Goal: Find specific fact: Find specific fact

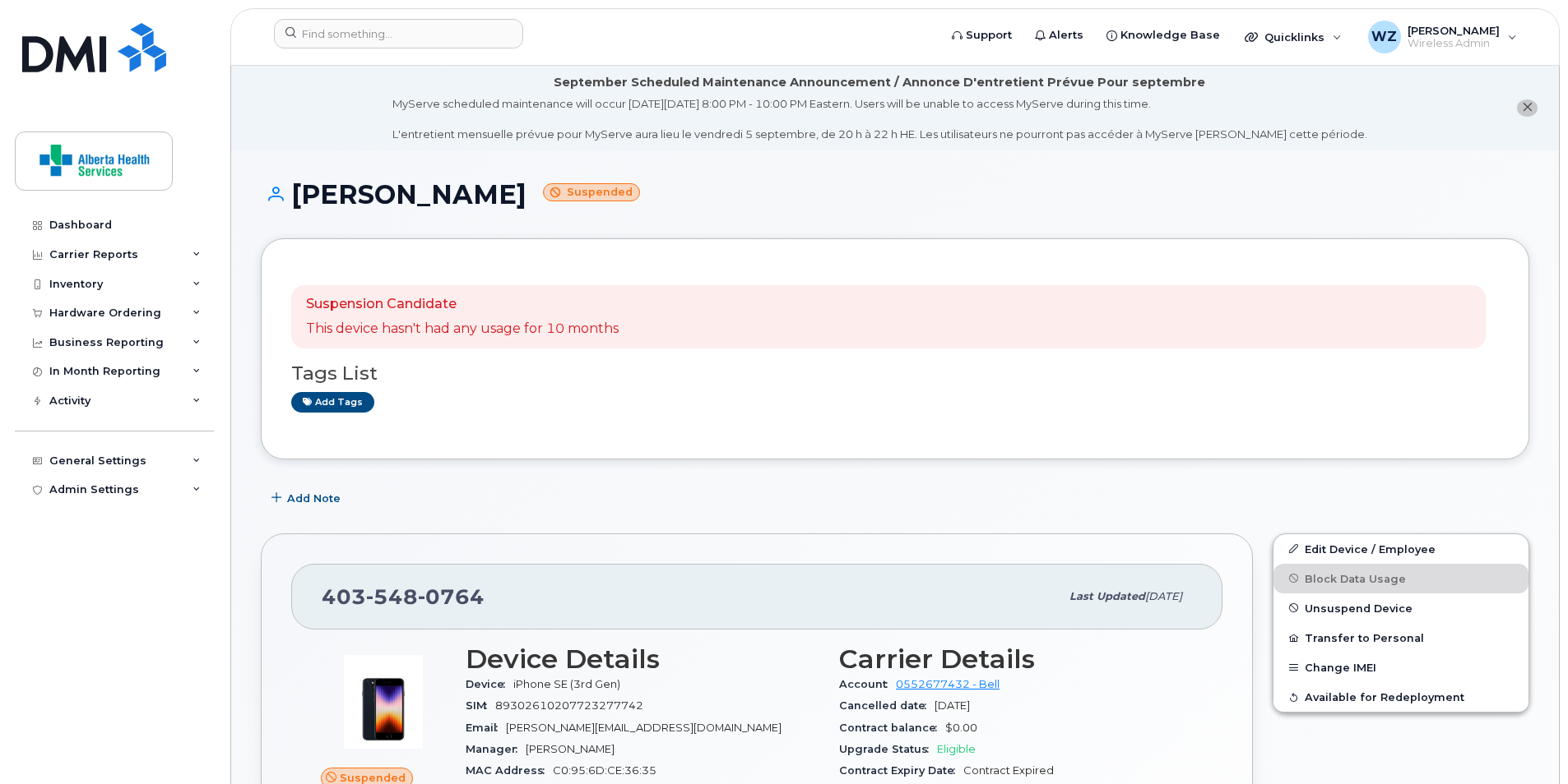
scroll to position [598, 0]
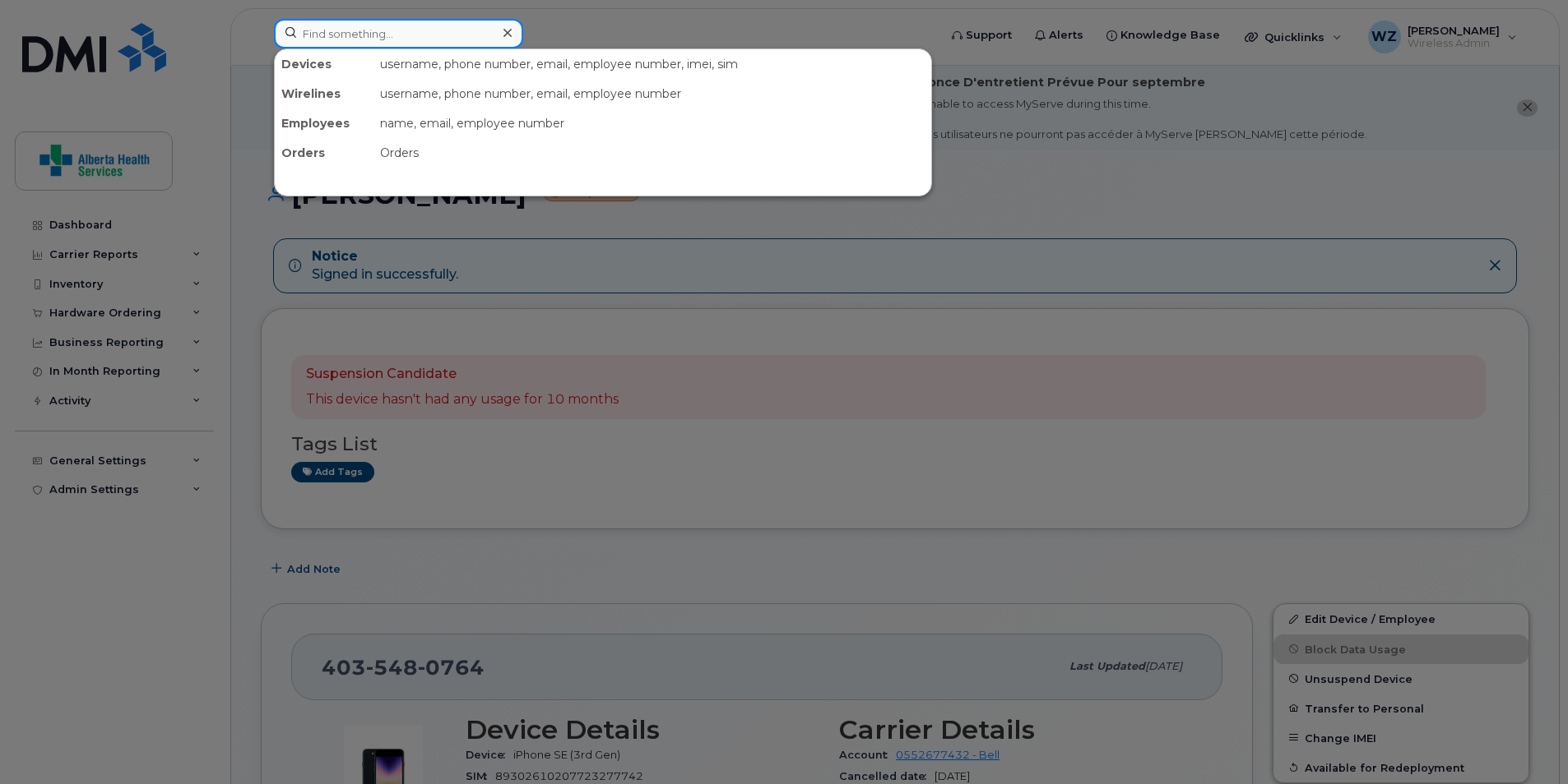
paste input "403-348-1560"
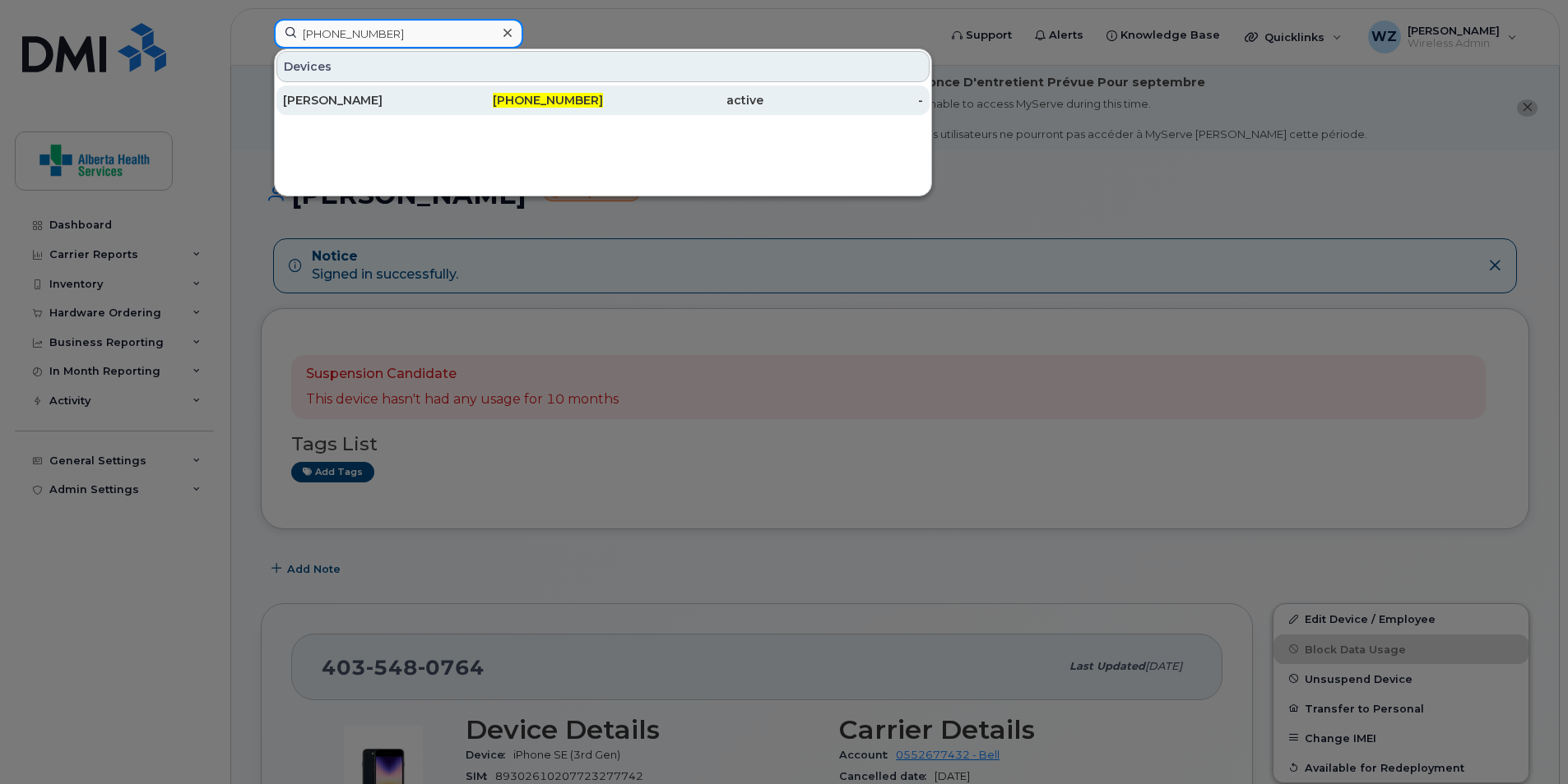
type input "403-348-1560"
click at [368, 96] on div "[PERSON_NAME]" at bounding box center [363, 99] width 161 height 16
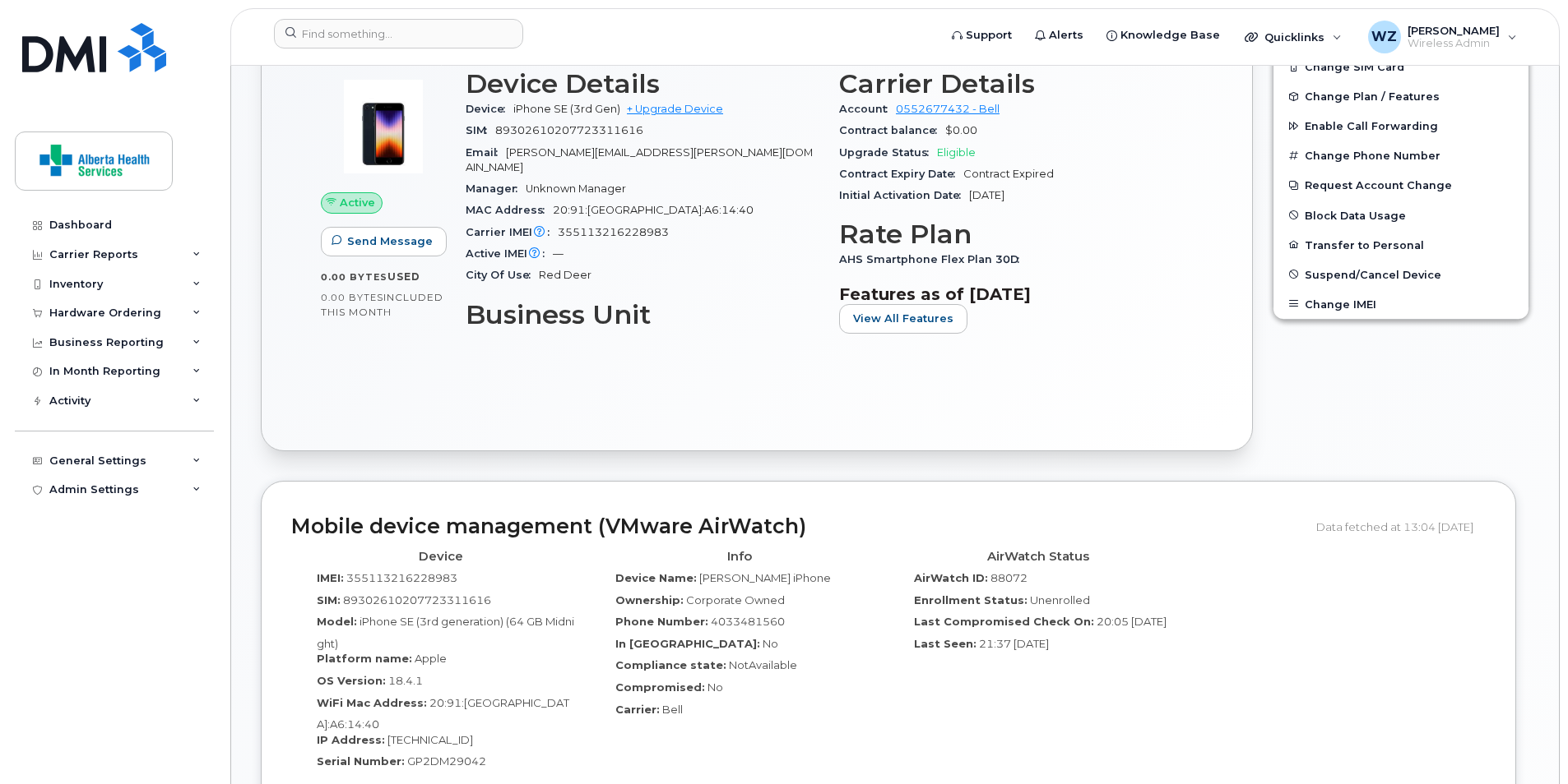
scroll to position [986, 0]
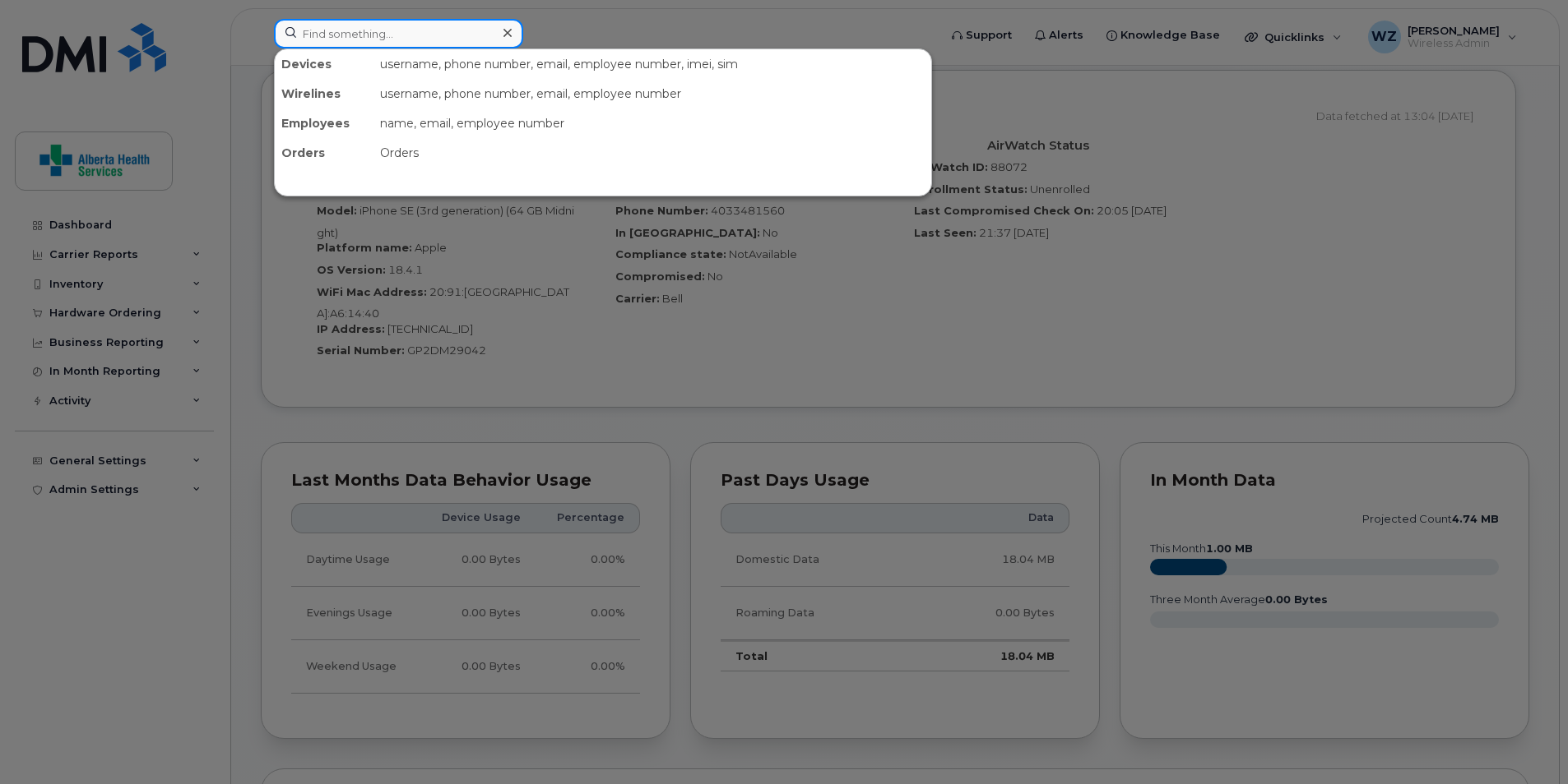
click at [322, 38] on input at bounding box center [397, 33] width 249 height 29
paste input "4035056235"
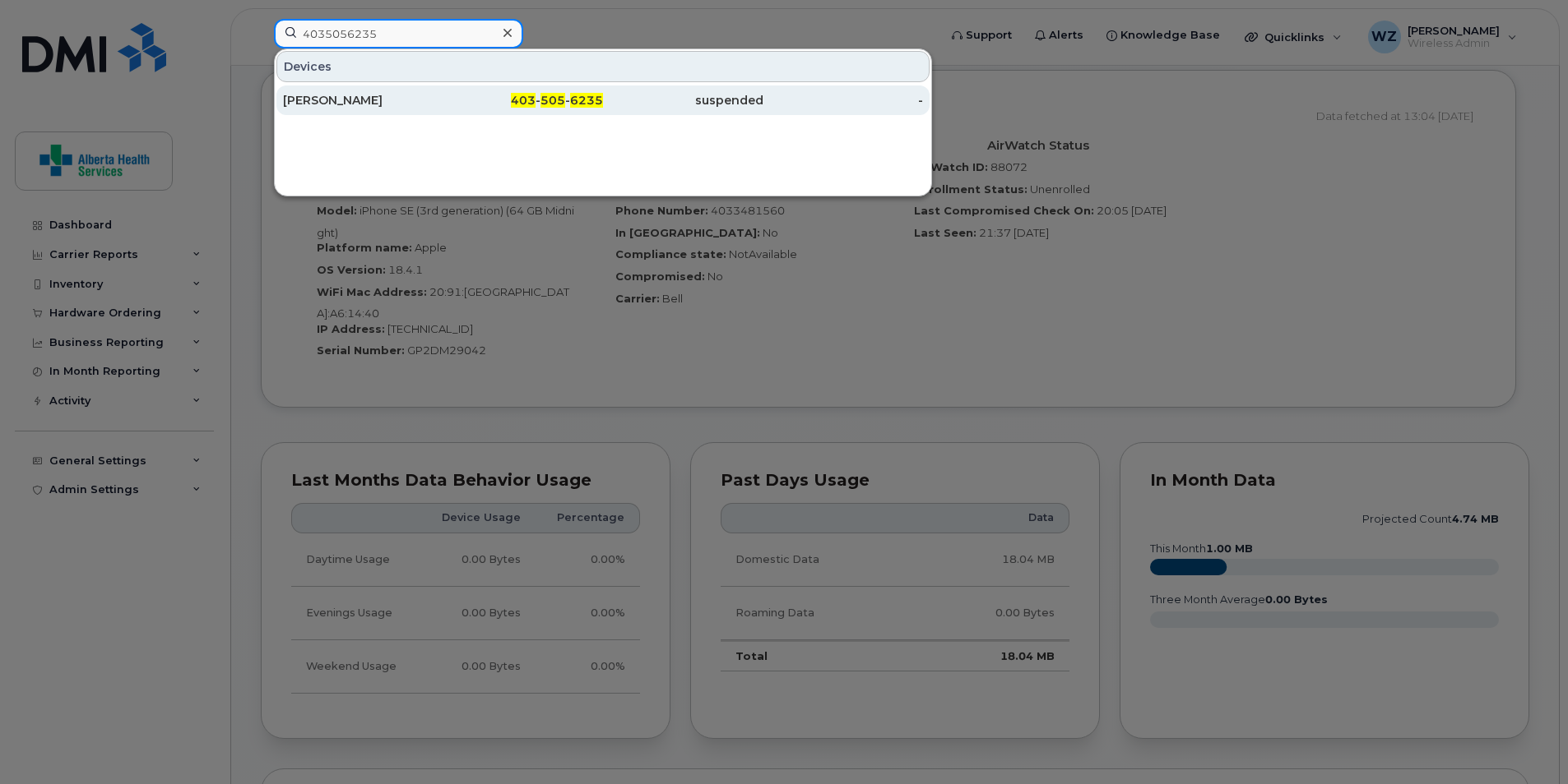
type input "4035056235"
click at [375, 98] on div "Jason Ezeard" at bounding box center [363, 99] width 161 height 16
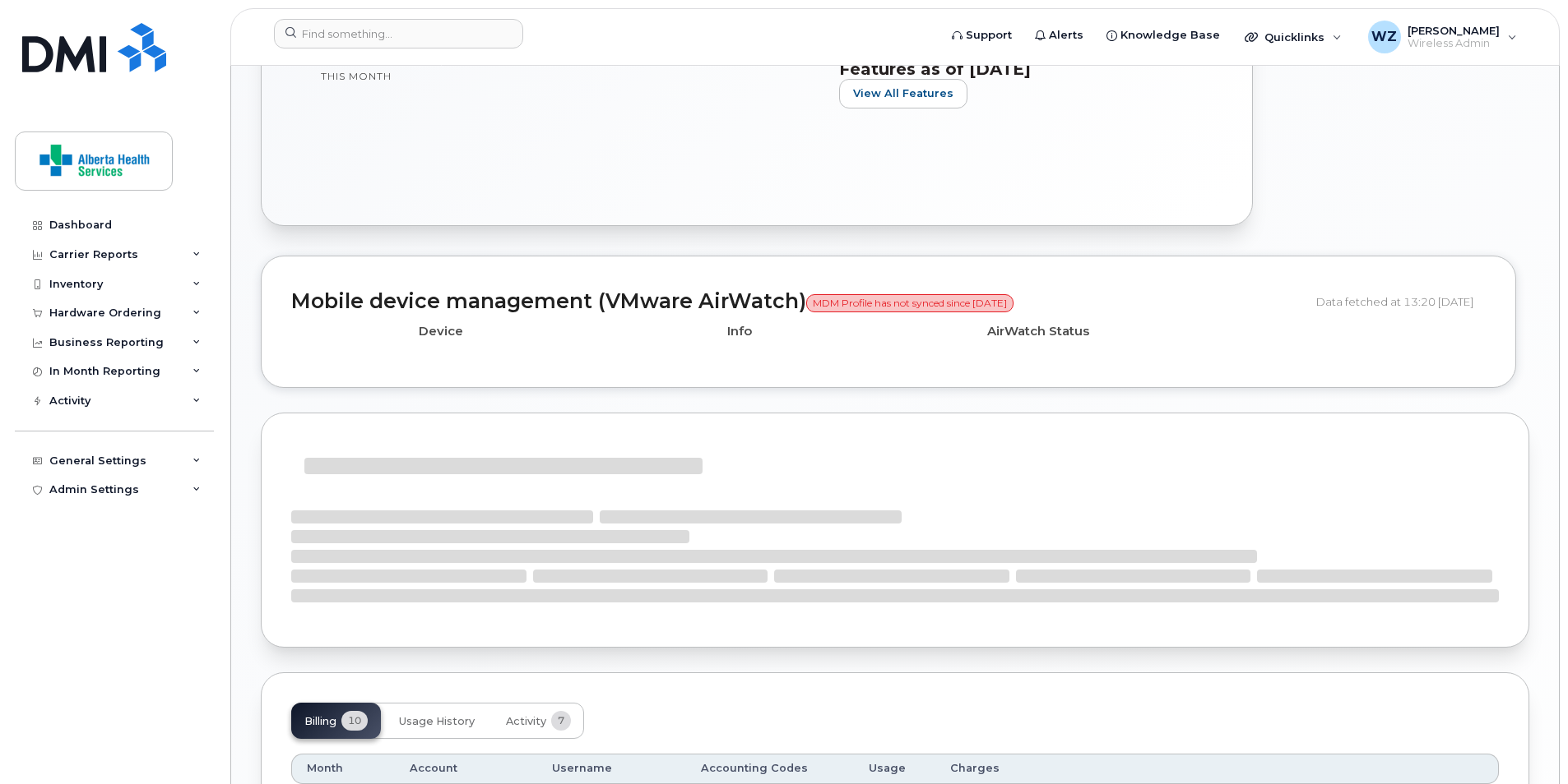
scroll to position [411, 0]
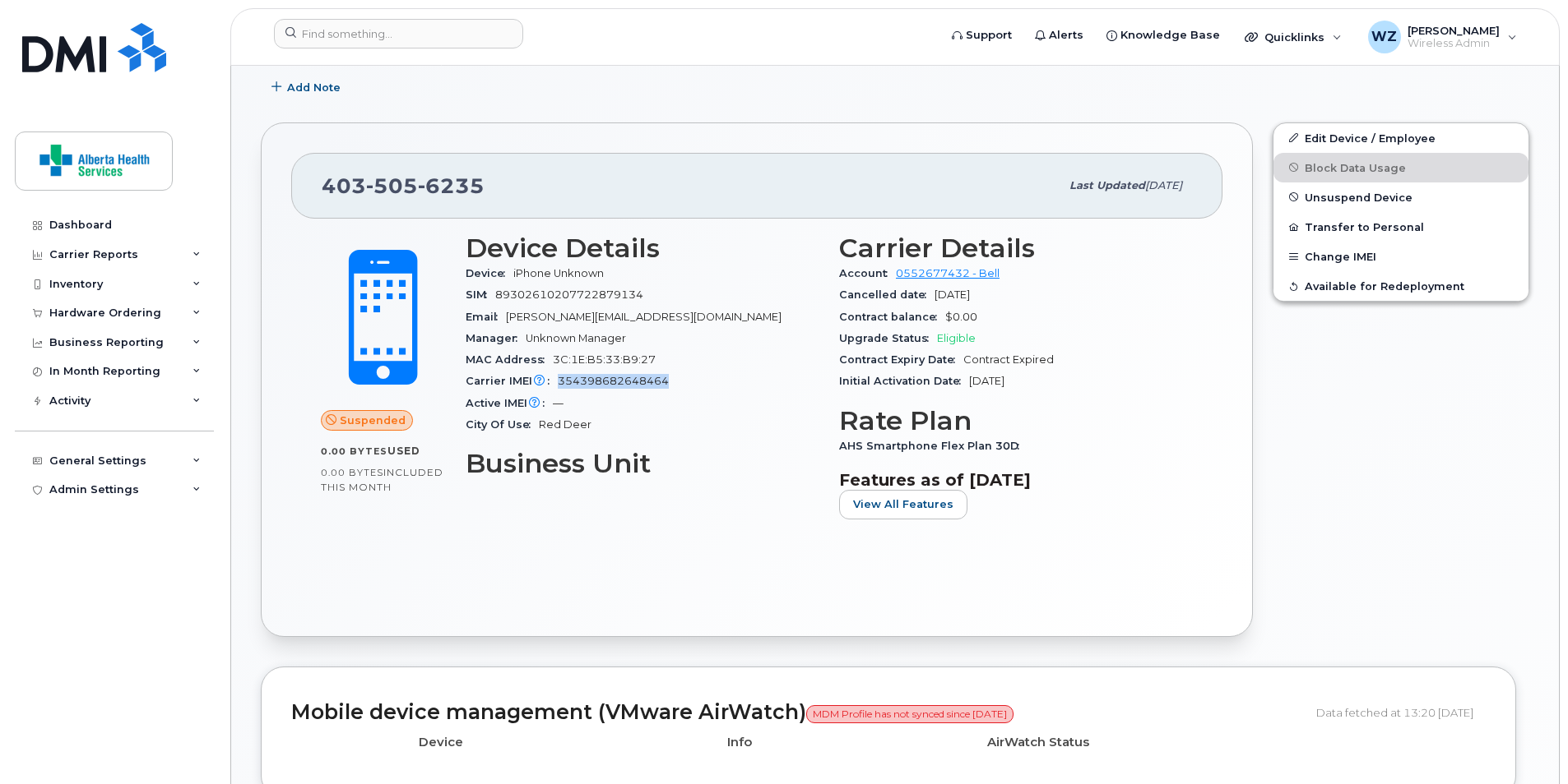
drag, startPoint x: 676, startPoint y: 383, endPoint x: 559, endPoint y: 386, distance: 117.0
click at [559, 386] on div "Carrier IMEI Carrier IMEI is reported during the last billing cycle or change o…" at bounding box center [643, 381] width 354 height 22
drag, startPoint x: 559, startPoint y: 386, endPoint x: 575, endPoint y: 382, distance: 16.5
copy span "354398682648464"
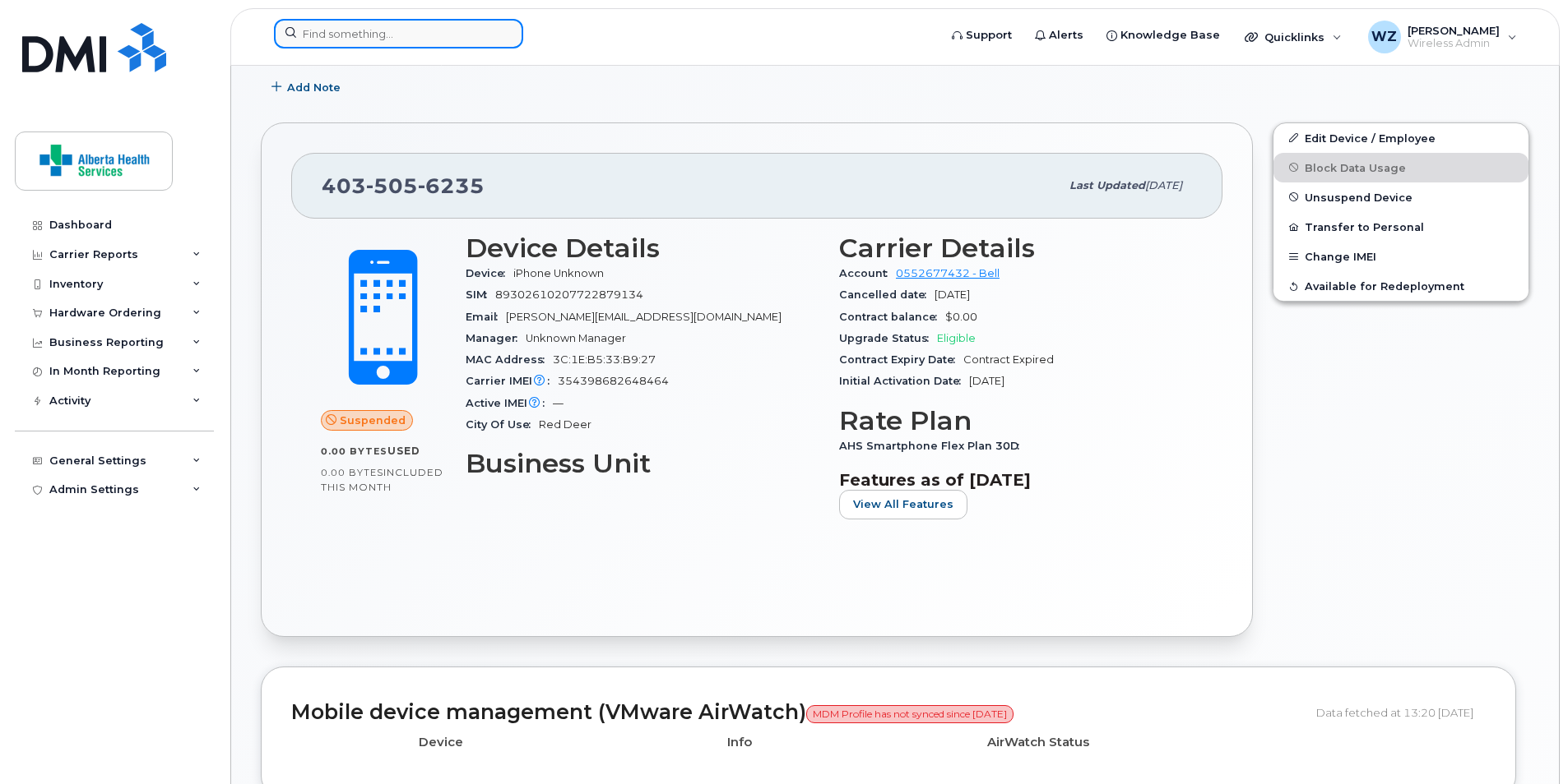
click at [424, 35] on input at bounding box center [397, 33] width 249 height 29
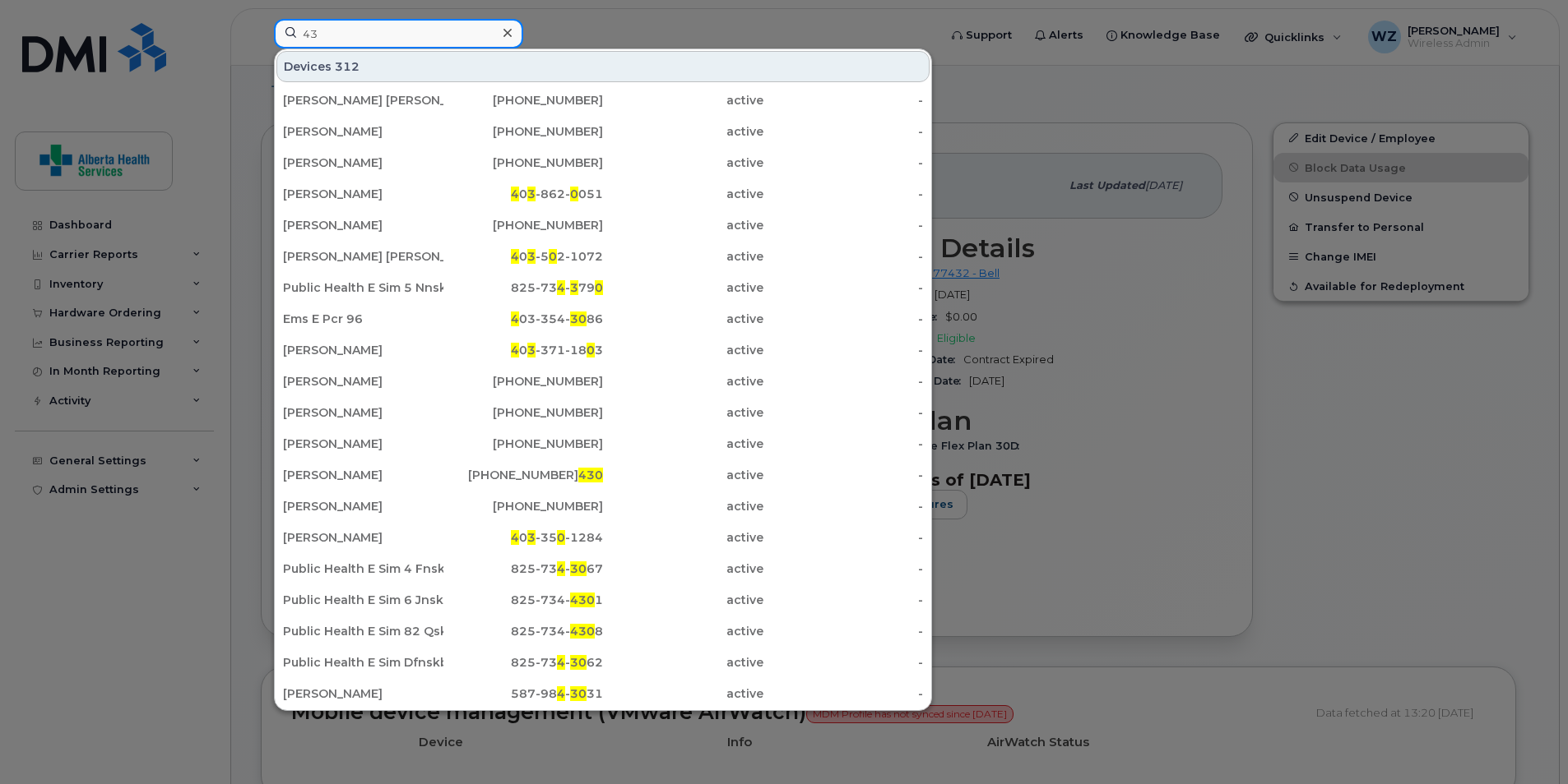
type input "4"
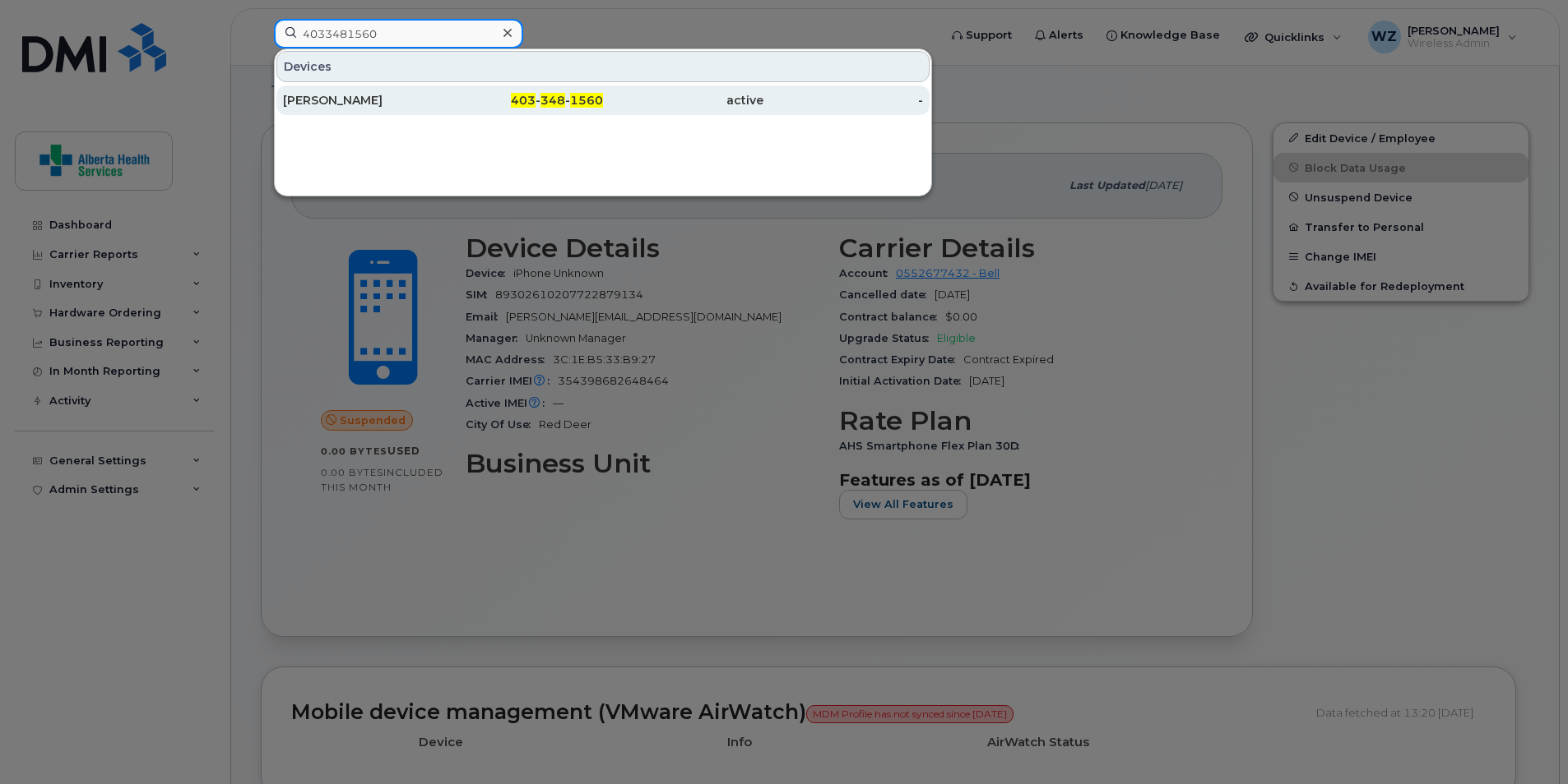
type input "4033481560"
click at [564, 108] on div "403 - 348 - 1560" at bounding box center [524, 99] width 161 height 16
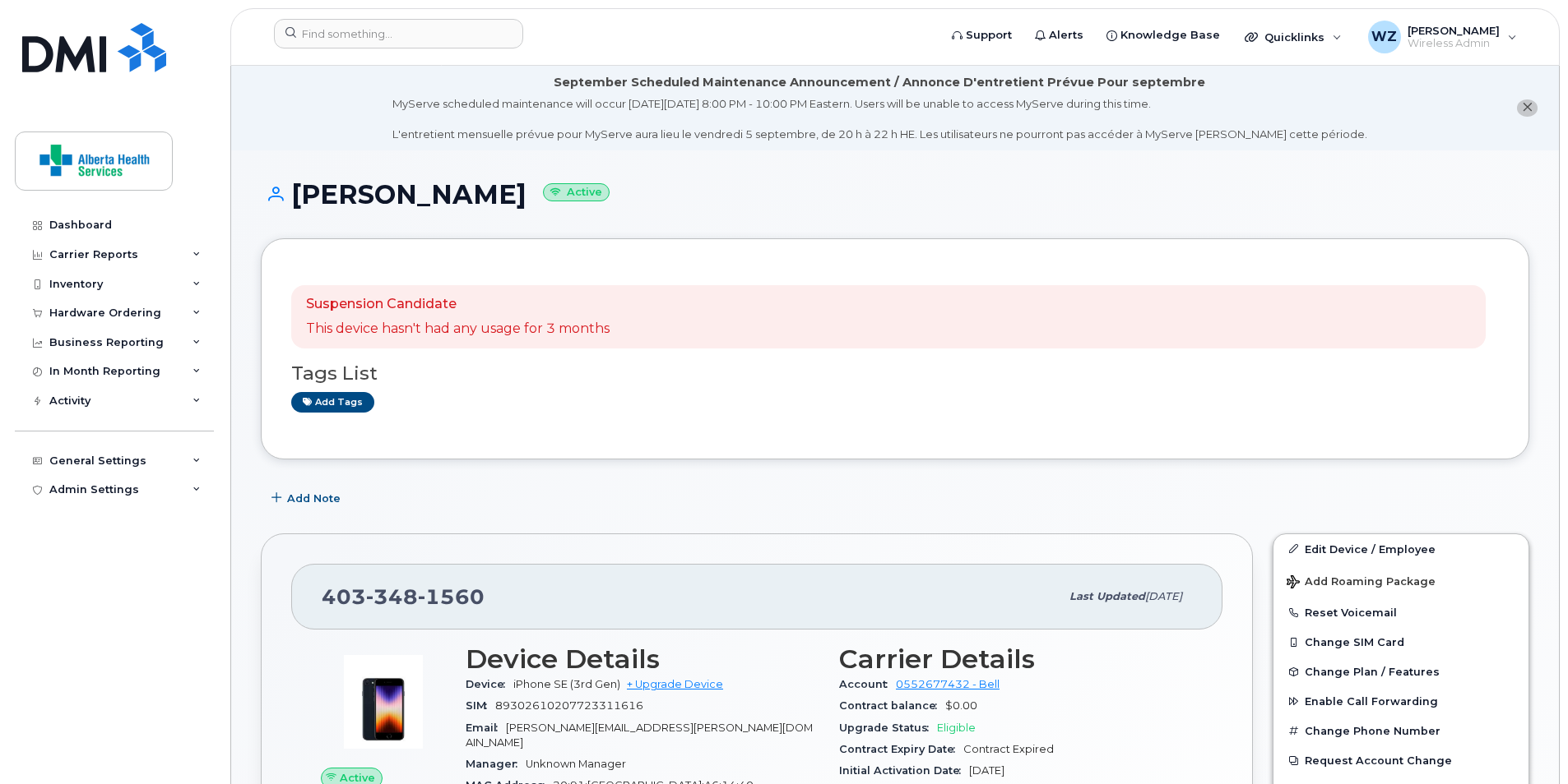
scroll to position [247, 0]
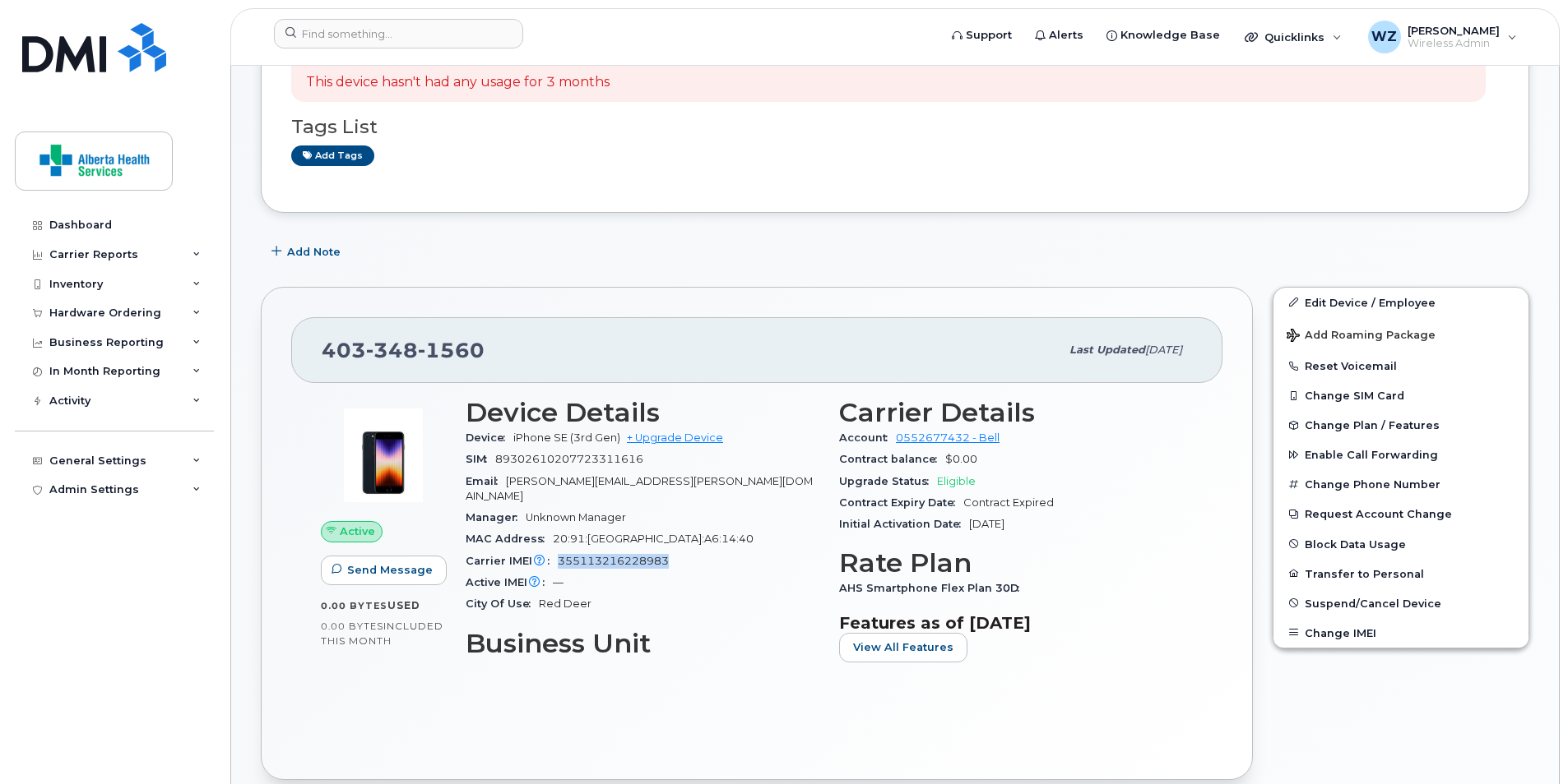
drag, startPoint x: 667, startPoint y: 549, endPoint x: 557, endPoint y: 543, distance: 110.2
click at [557, 550] on div "Carrier IMEI Carrier IMEI is reported during the last billing cycle or change o…" at bounding box center [643, 561] width 354 height 22
drag, startPoint x: 557, startPoint y: 543, endPoint x: 583, endPoint y: 546, distance: 26.2
copy span "355113216228983"
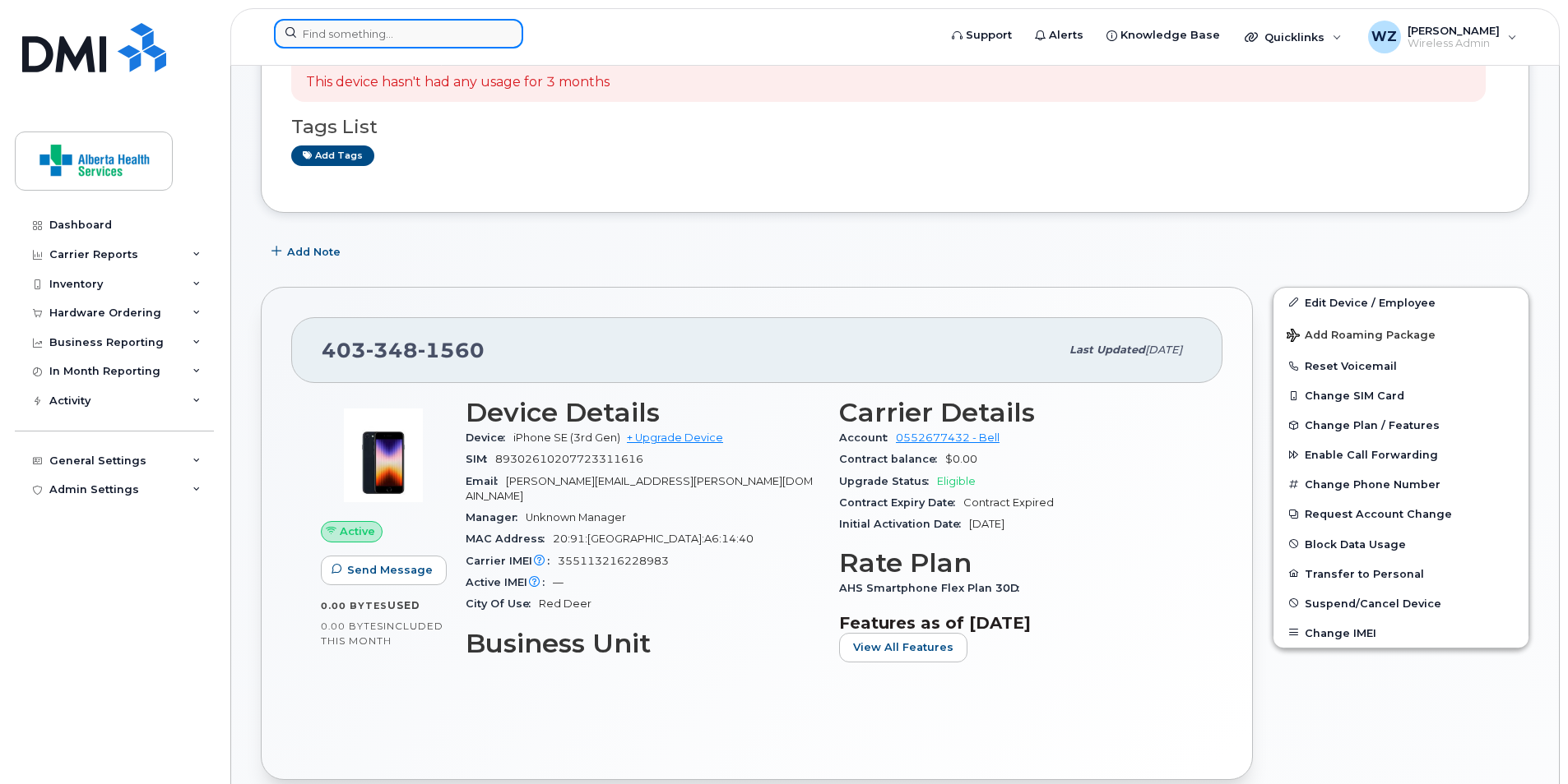
click at [325, 30] on input at bounding box center [397, 33] width 249 height 29
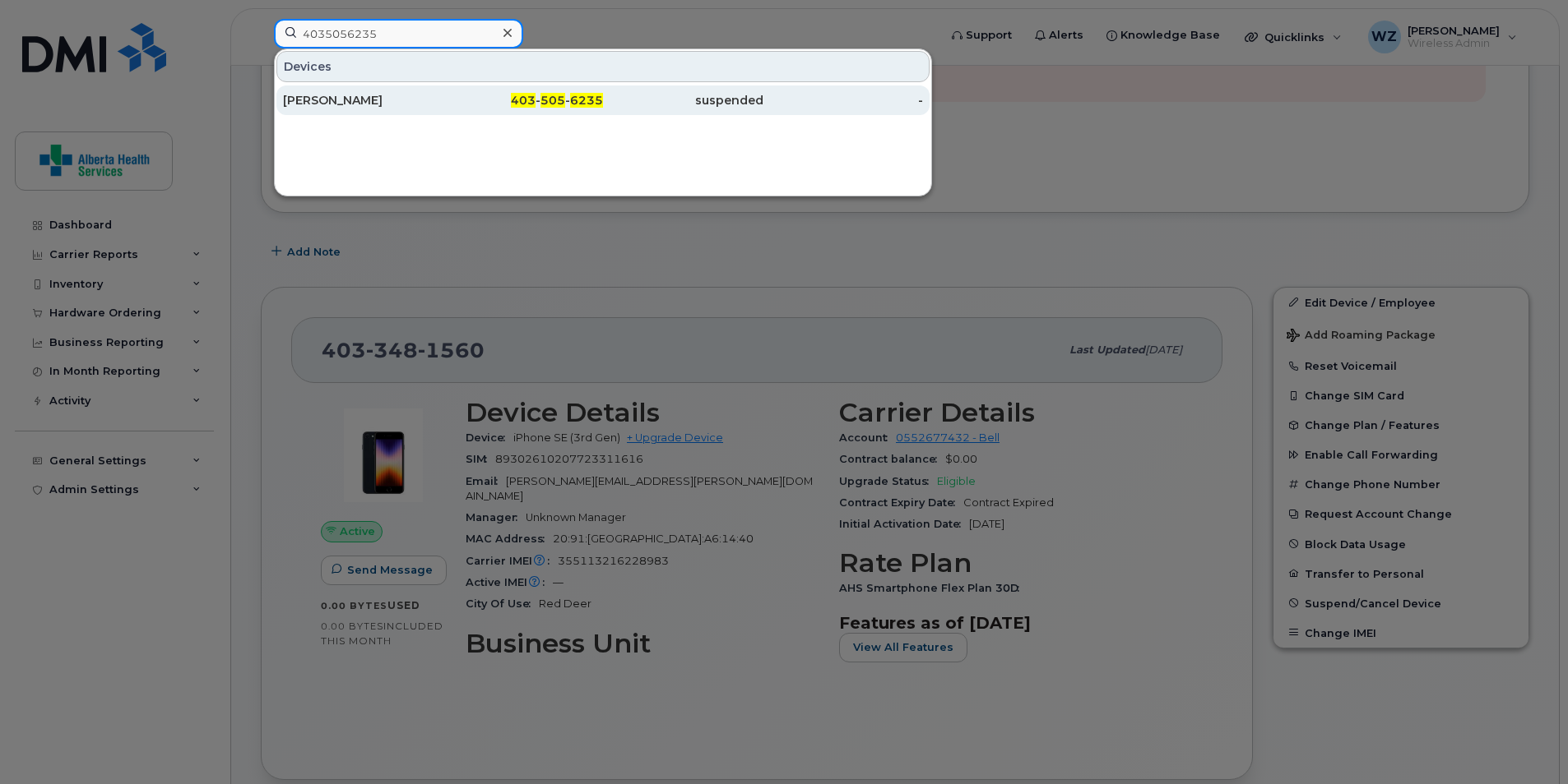
type input "4035056235"
click at [412, 104] on div "[PERSON_NAME]" at bounding box center [363, 99] width 161 height 16
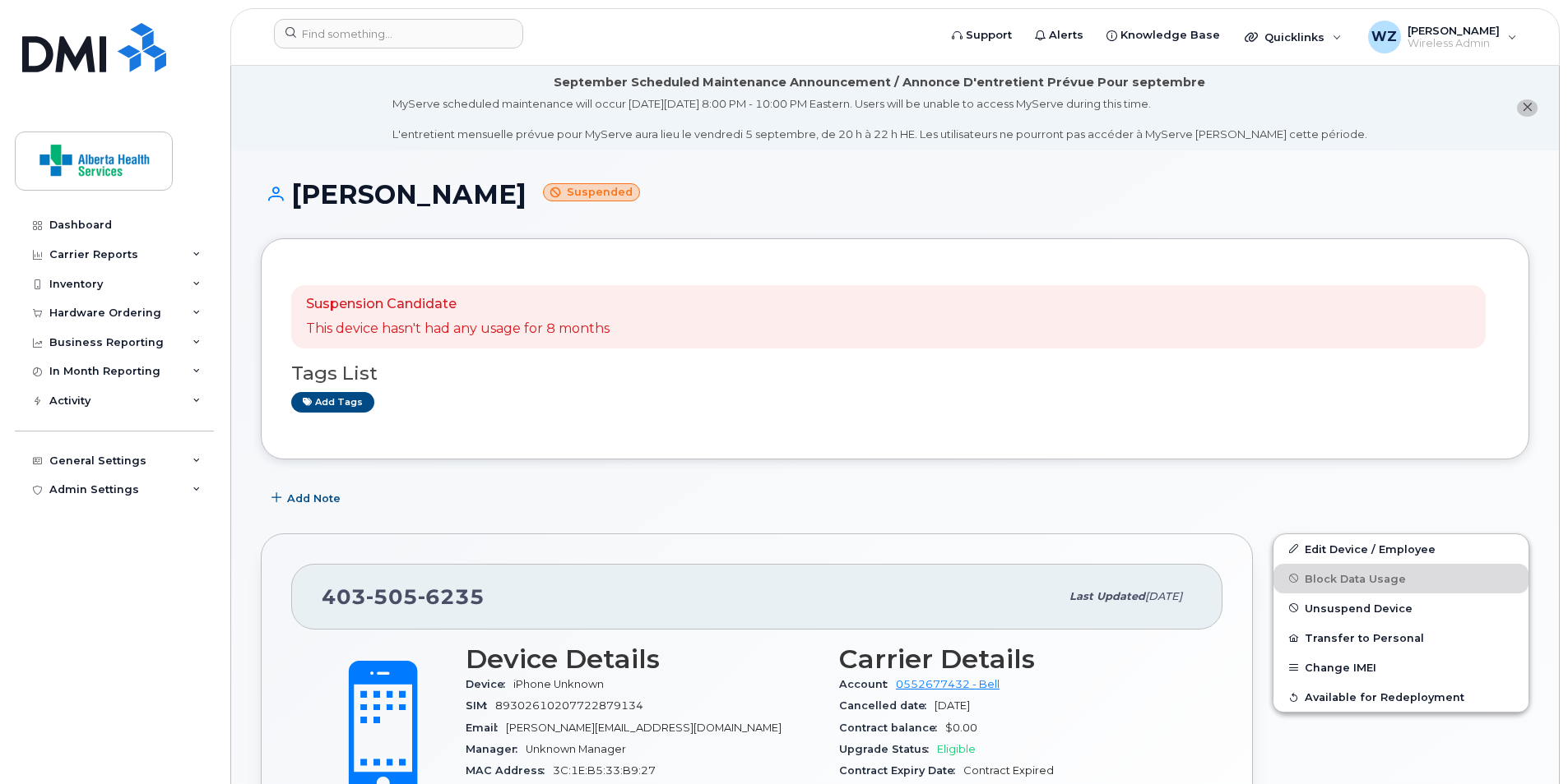
scroll to position [247, 0]
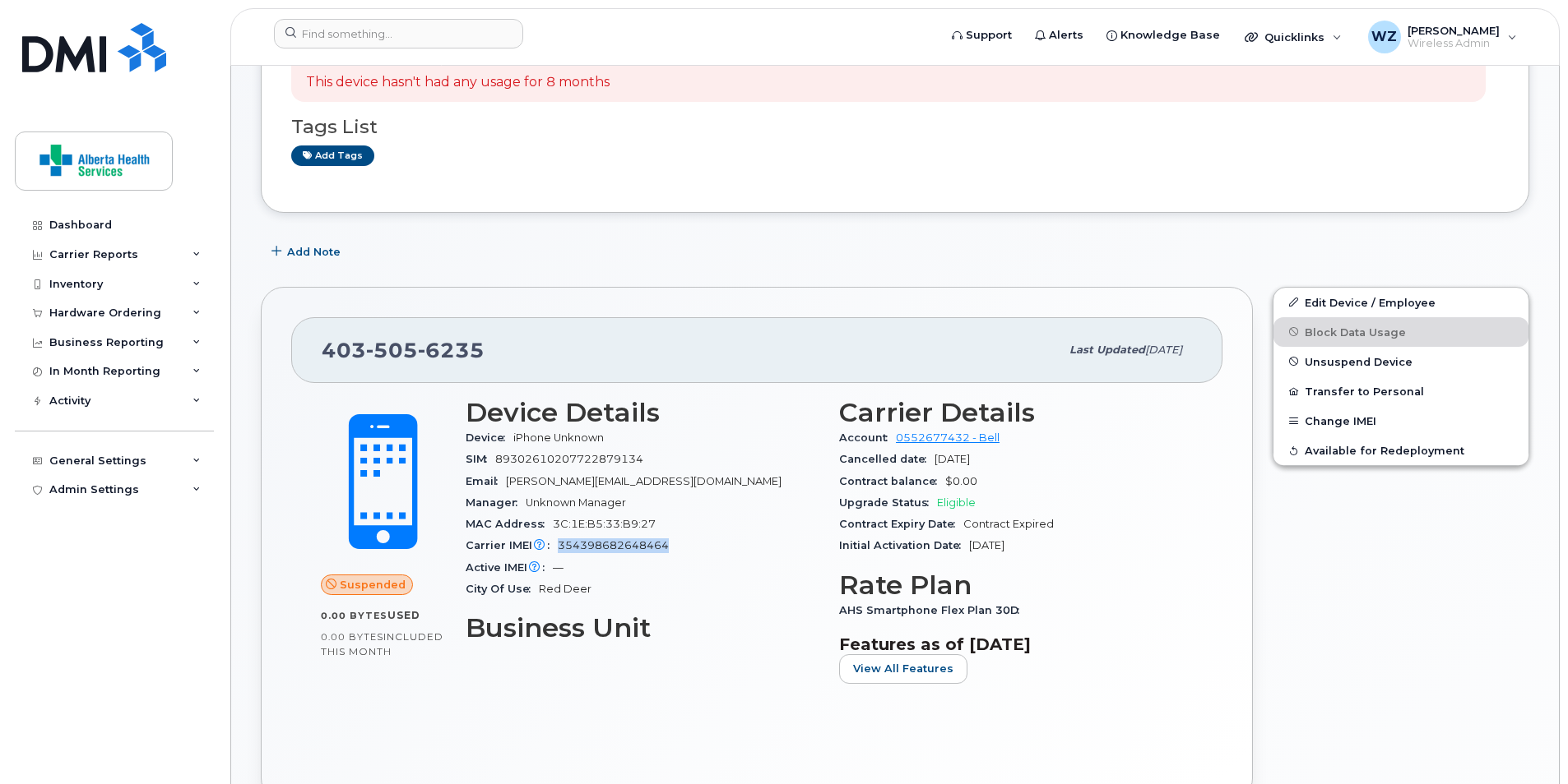
drag, startPoint x: 677, startPoint y: 546, endPoint x: 555, endPoint y: 543, distance: 122.0
click at [555, 543] on div "Carrier IMEI Carrier IMEI is reported during the last billing cycle or change o…" at bounding box center [643, 546] width 354 height 22
copy span "354398682648464"
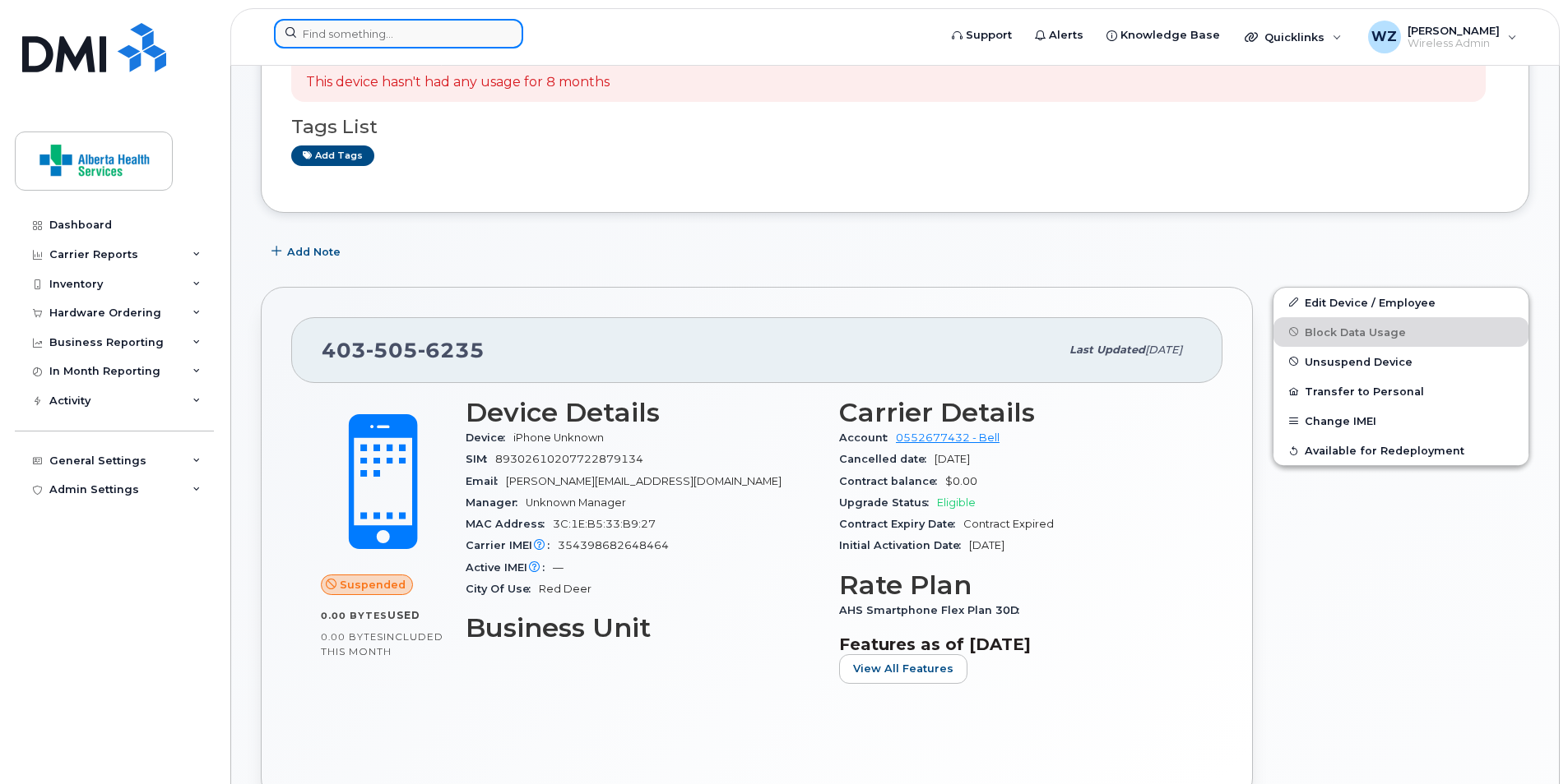
click at [396, 35] on input at bounding box center [397, 33] width 249 height 29
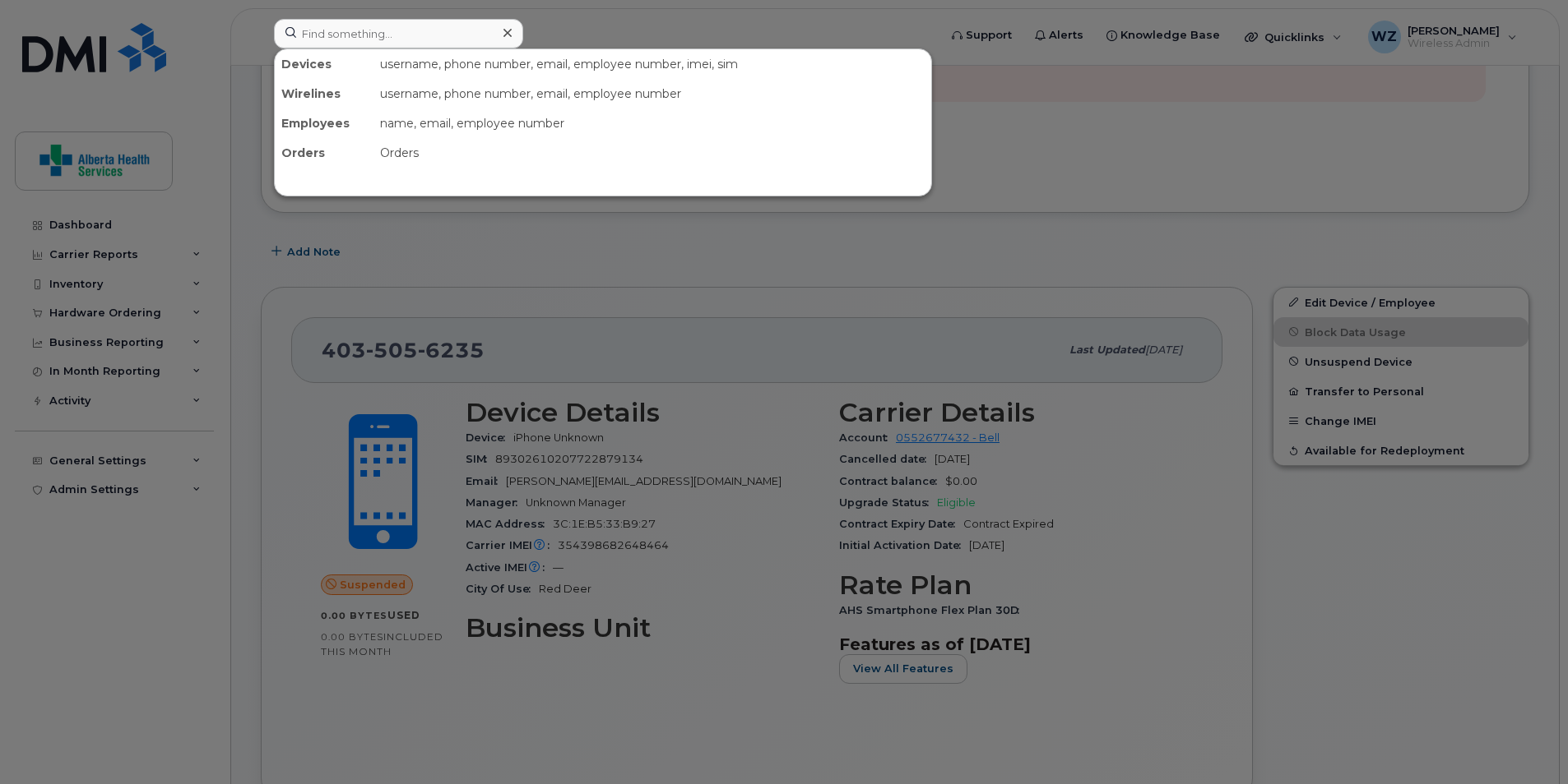
click at [1153, 180] on div at bounding box center [784, 392] width 1568 height 784
click at [432, 35] on input at bounding box center [397, 33] width 249 height 29
click at [1109, 144] on div at bounding box center [784, 392] width 1568 height 784
